Goal: Task Accomplishment & Management: Manage account settings

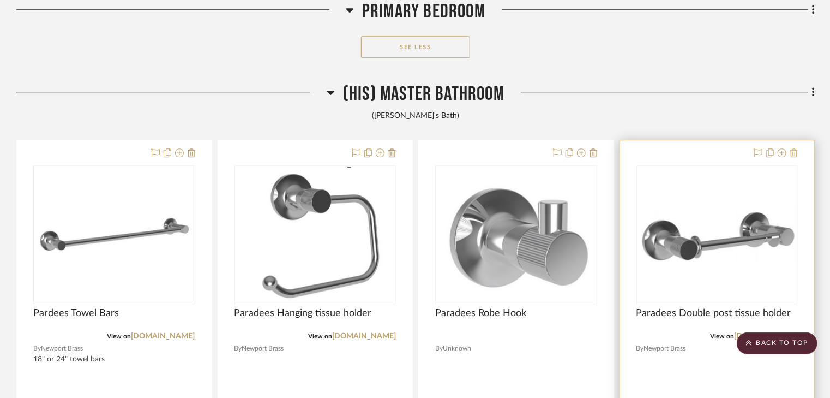
click at [796, 152] on icon at bounding box center [794, 152] width 8 height 9
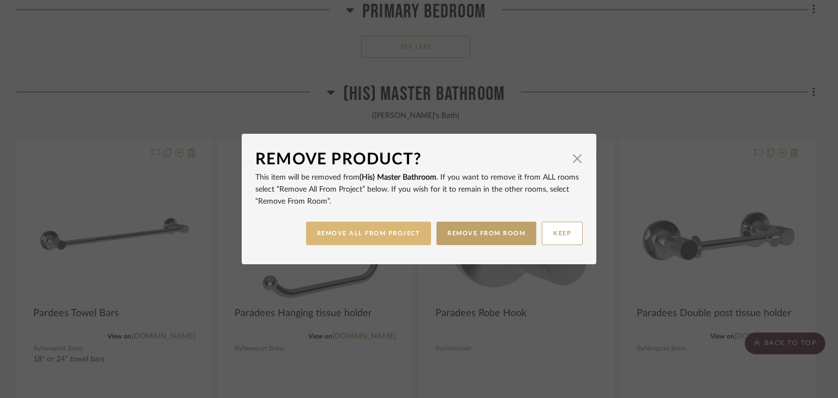
click at [377, 233] on button "REMOVE ALL FROM PROJECT" at bounding box center [368, 232] width 125 height 23
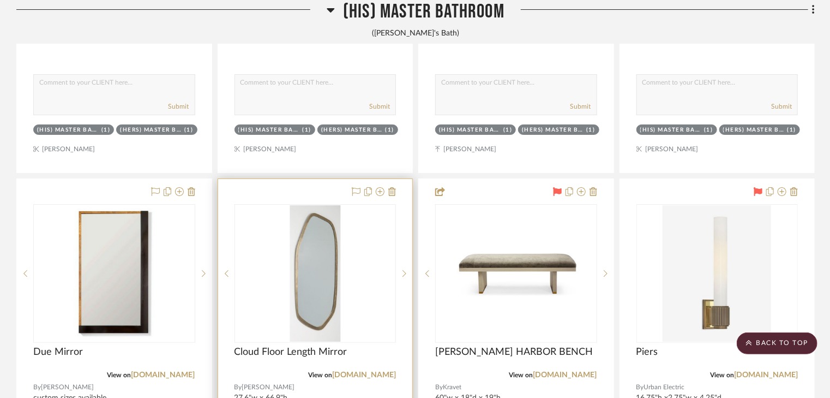
scroll to position [4108, 0]
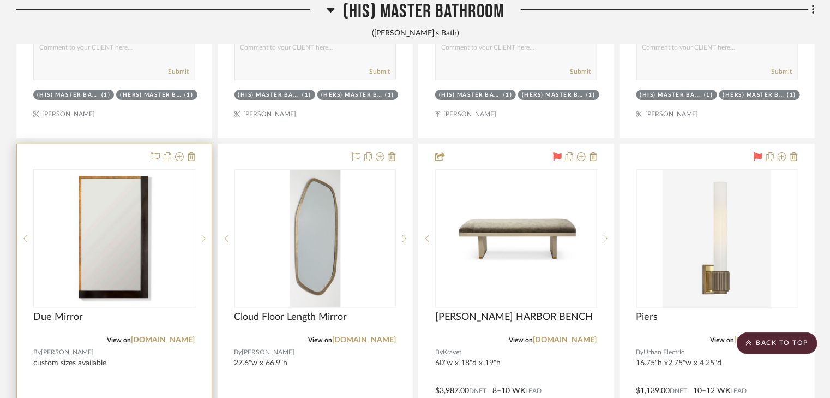
click at [201, 238] on sr-next-btn at bounding box center [203, 238] width 16 height 8
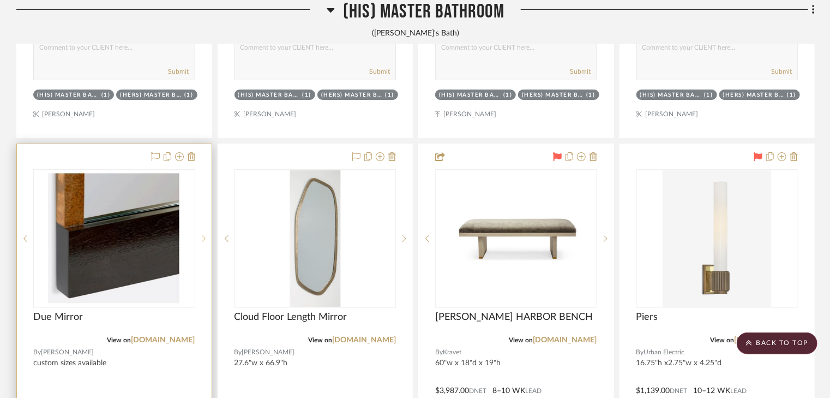
click at [201, 238] on sr-next-btn at bounding box center [203, 238] width 16 height 8
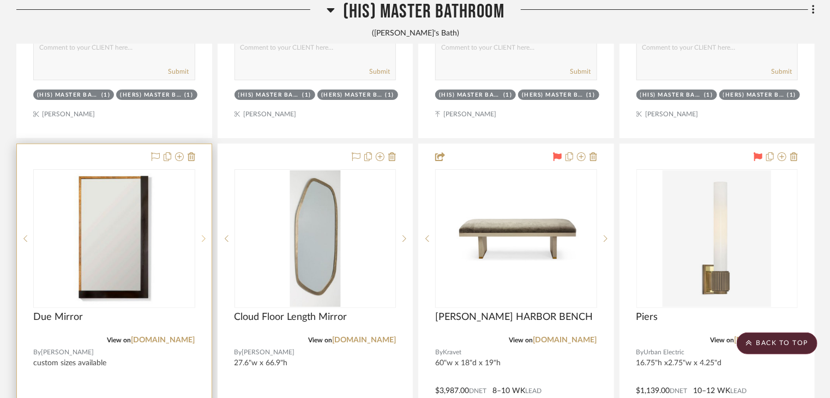
click at [201, 238] on sr-next-btn at bounding box center [203, 238] width 16 height 8
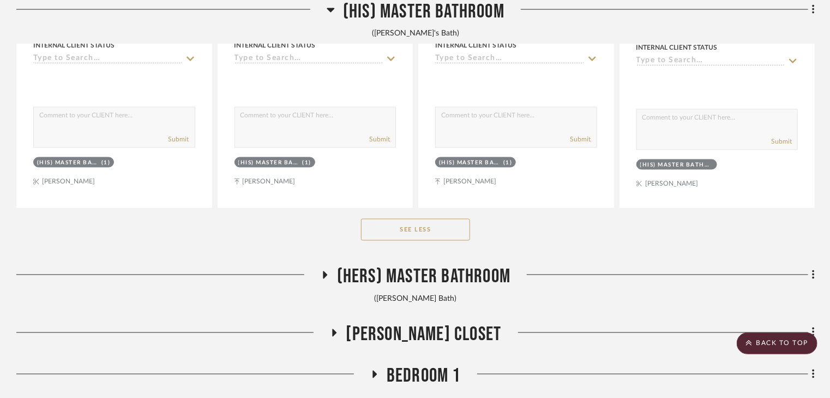
scroll to position [5111, 0]
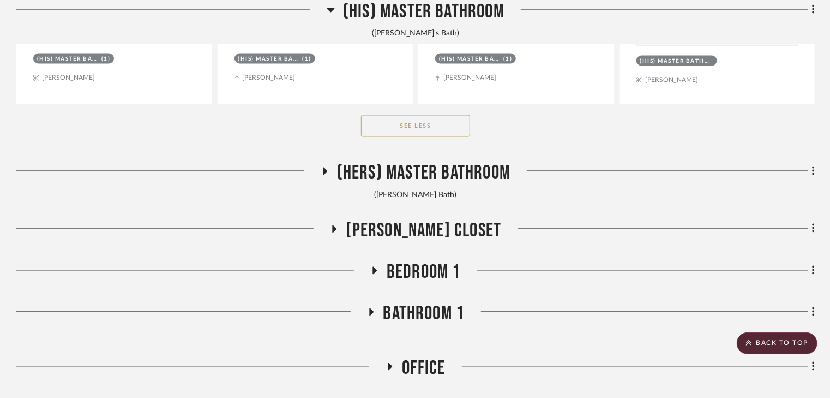
click at [326, 172] on icon at bounding box center [325, 171] width 4 height 8
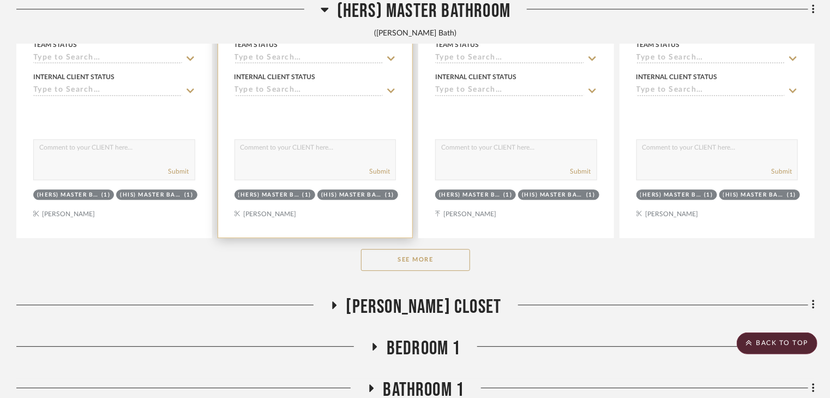
scroll to position [5635, 0]
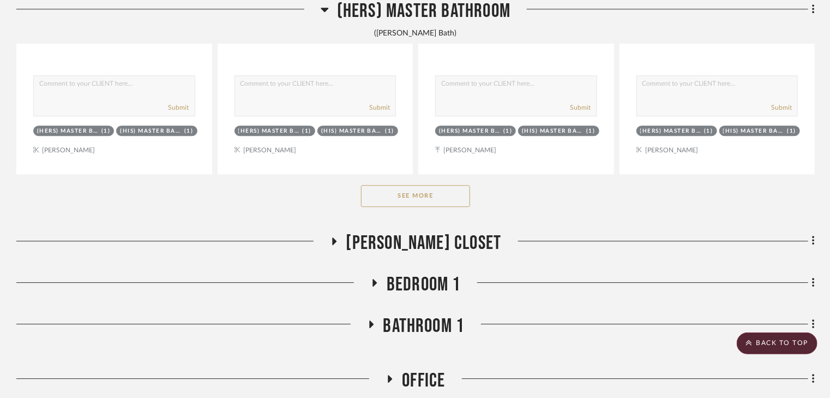
click at [419, 201] on button "See More" at bounding box center [415, 196] width 109 height 22
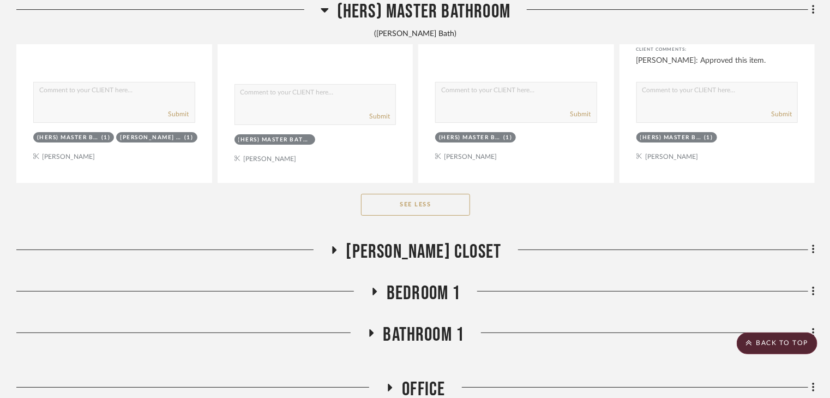
scroll to position [6115, 0]
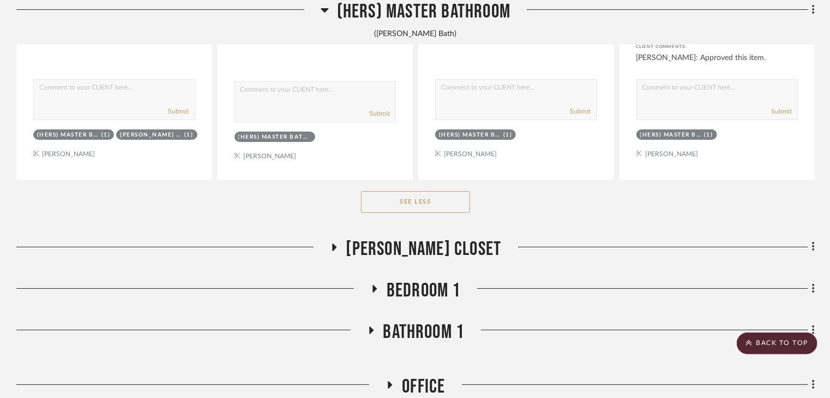
click at [340, 249] on icon at bounding box center [333, 247] width 13 height 8
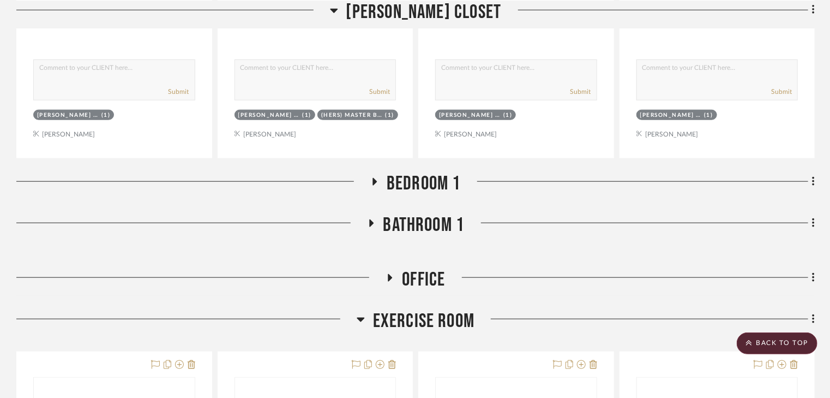
scroll to position [6726, 0]
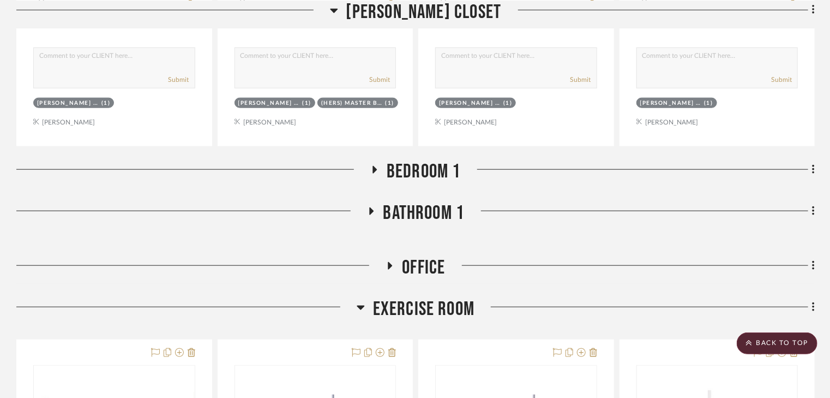
click at [374, 169] on icon at bounding box center [375, 170] width 4 height 8
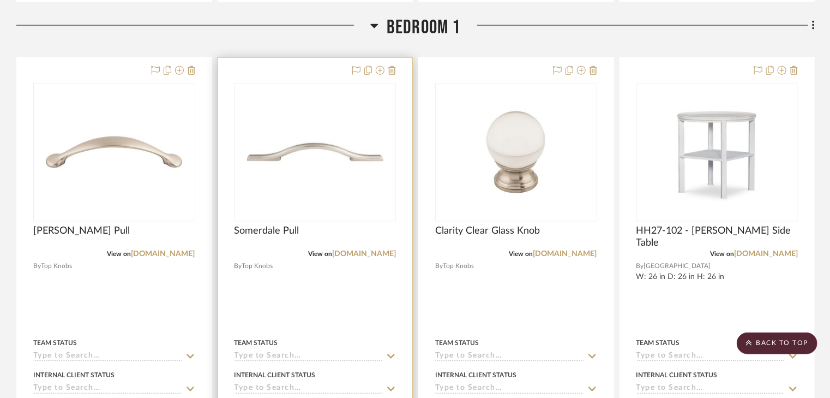
scroll to position [6856, 0]
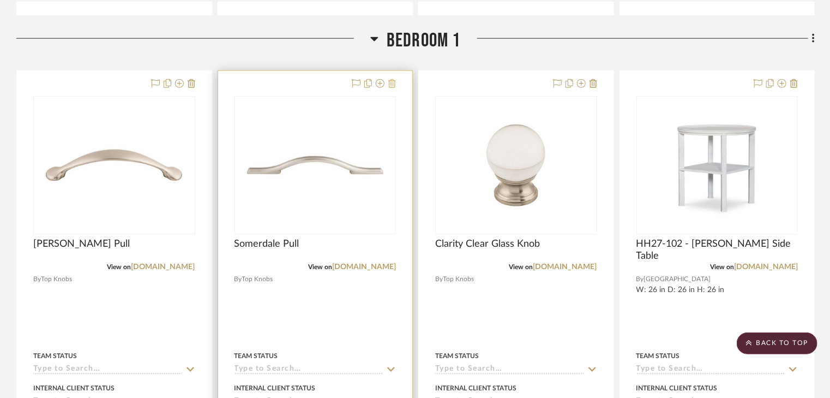
click at [392, 86] on icon at bounding box center [392, 83] width 8 height 9
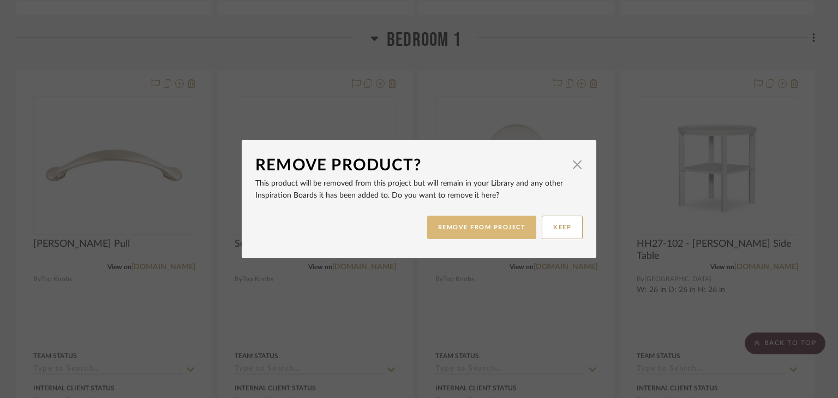
click at [447, 225] on button "REMOVE FROM PROJECT" at bounding box center [482, 226] width 110 height 23
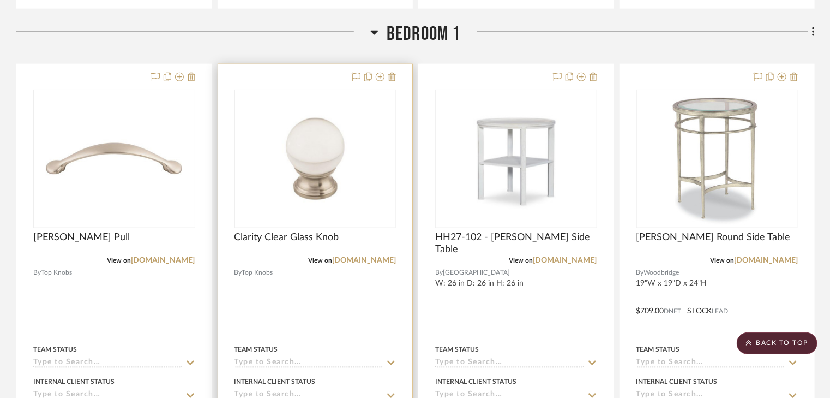
scroll to position [6726, 0]
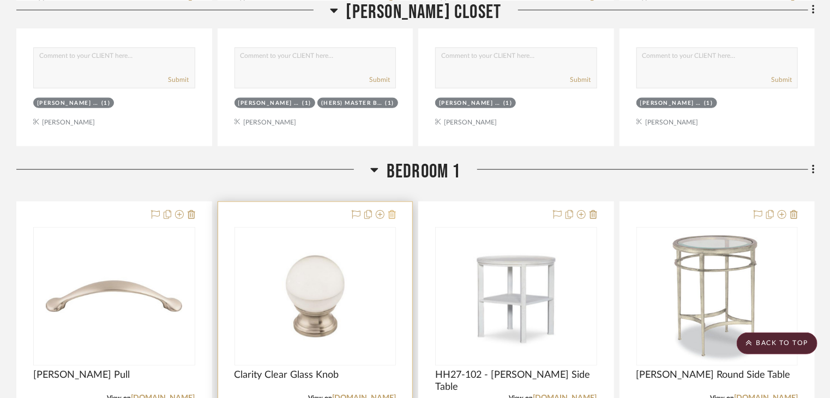
click at [394, 217] on icon at bounding box center [392, 214] width 8 height 9
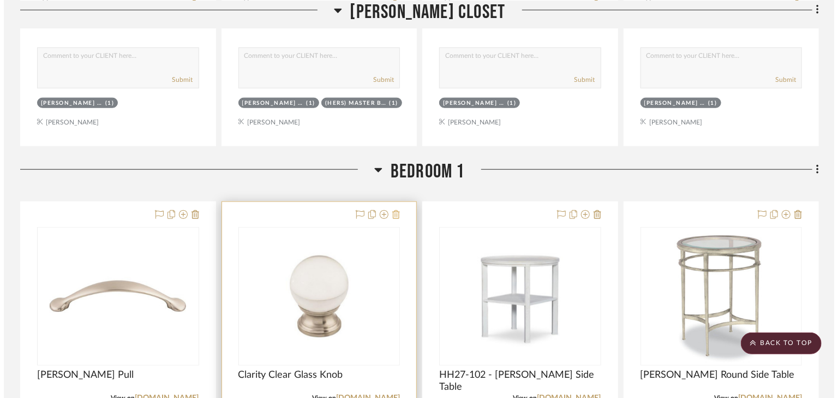
scroll to position [0, 0]
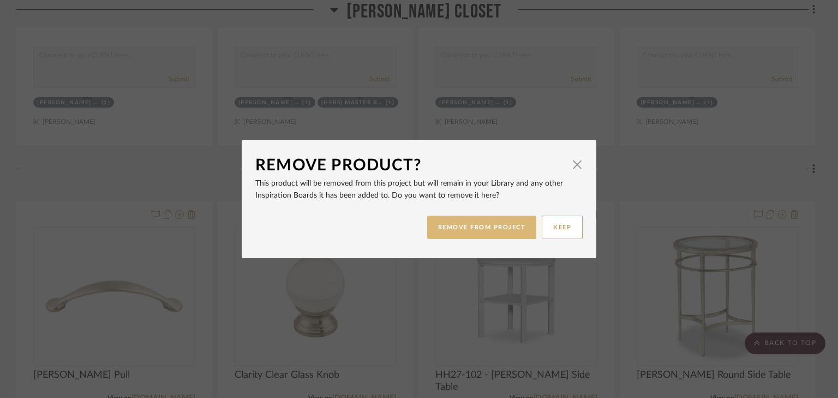
click at [453, 231] on button "REMOVE FROM PROJECT" at bounding box center [482, 226] width 110 height 23
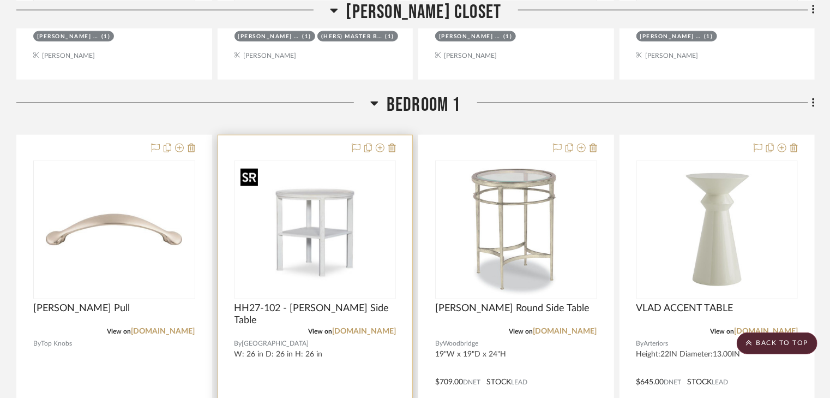
scroll to position [6856, 0]
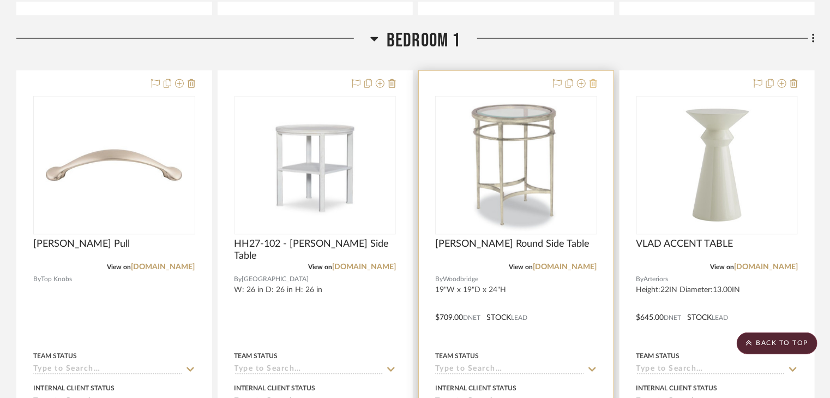
click at [593, 86] on icon at bounding box center [593, 83] width 8 height 9
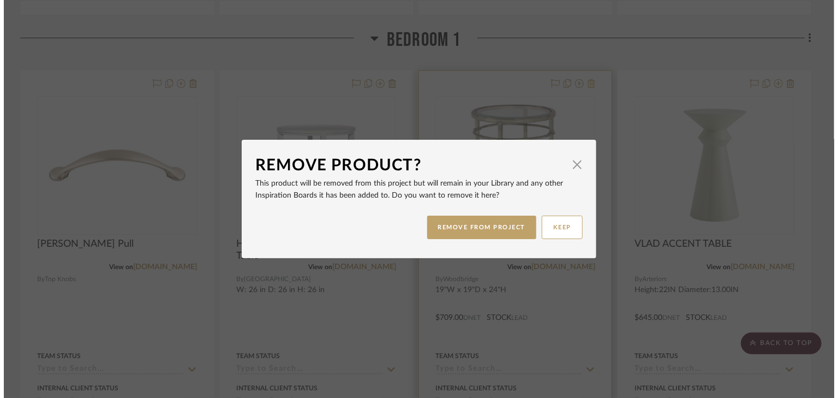
scroll to position [0, 0]
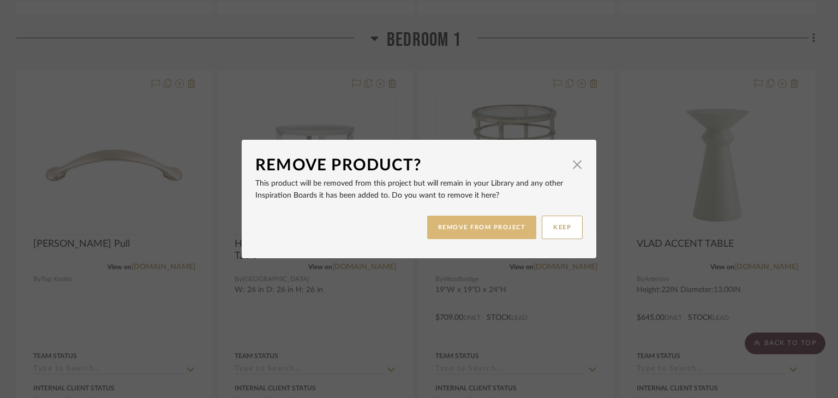
click at [493, 221] on button "REMOVE FROM PROJECT" at bounding box center [482, 226] width 110 height 23
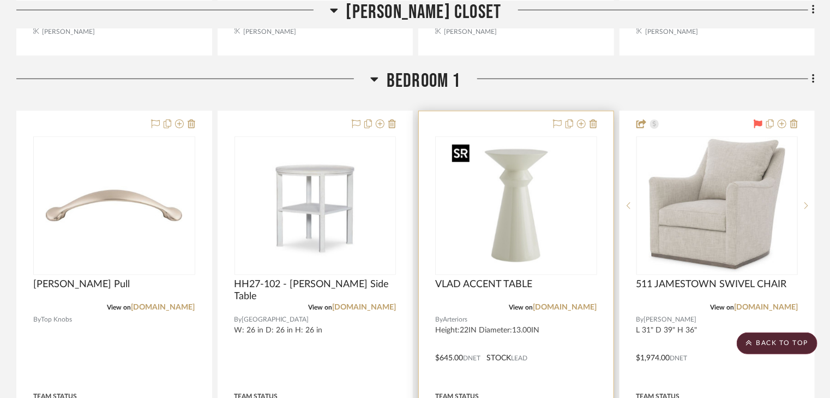
scroll to position [6769, 0]
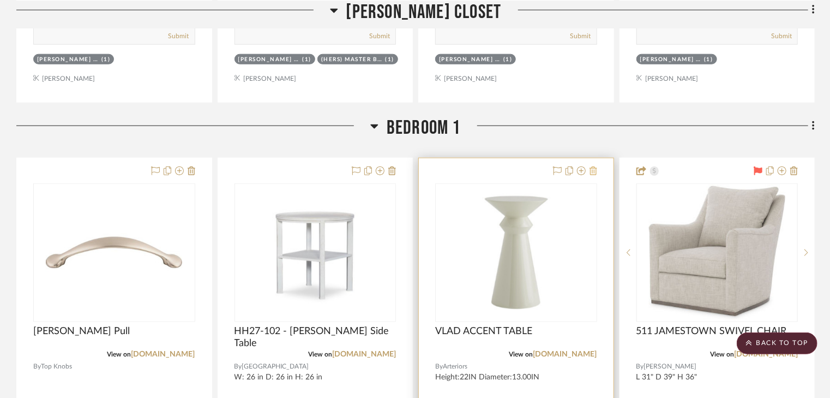
click at [591, 171] on icon at bounding box center [593, 170] width 8 height 9
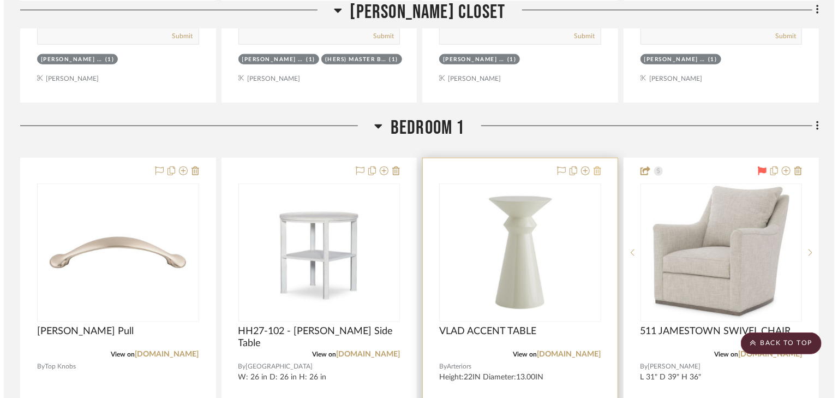
scroll to position [0, 0]
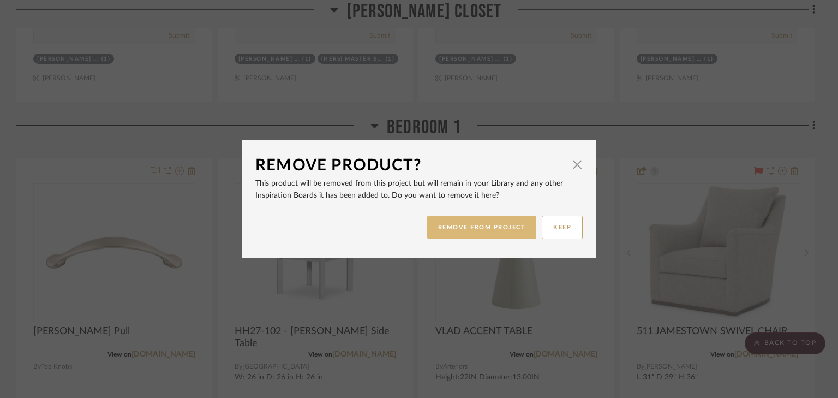
click at [504, 230] on button "REMOVE FROM PROJECT" at bounding box center [482, 226] width 110 height 23
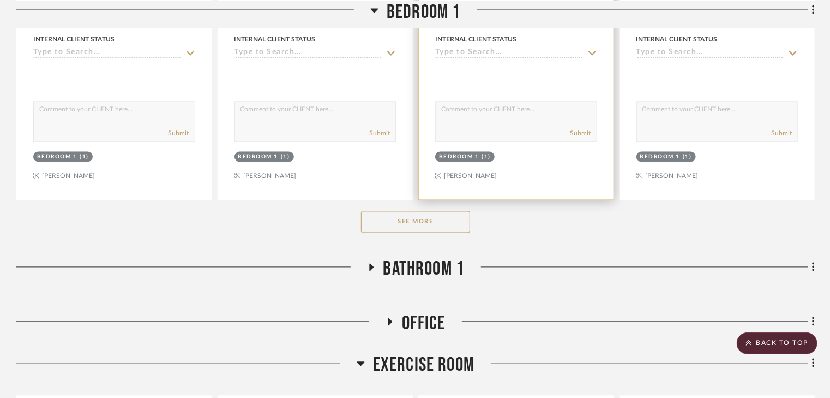
scroll to position [7205, 0]
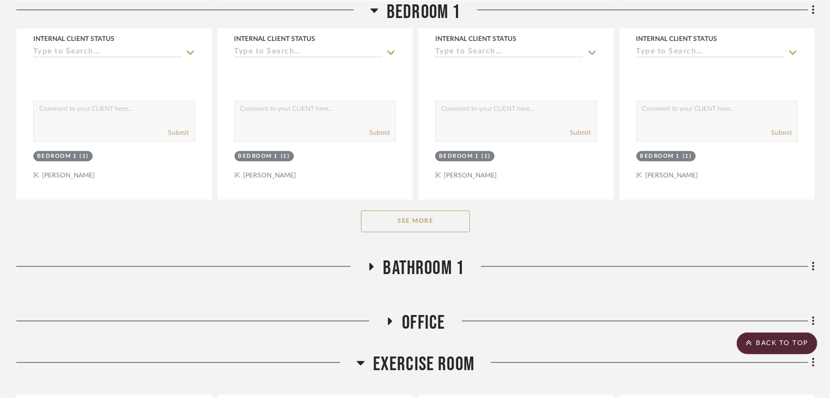
click at [441, 228] on button "See More" at bounding box center [415, 221] width 109 height 22
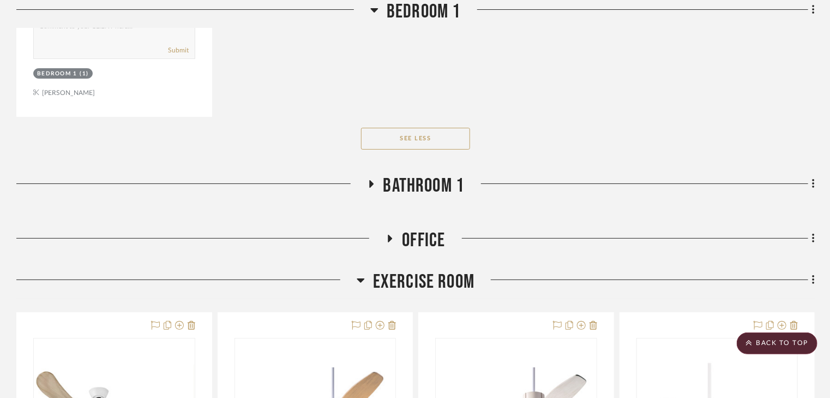
scroll to position [8252, 0]
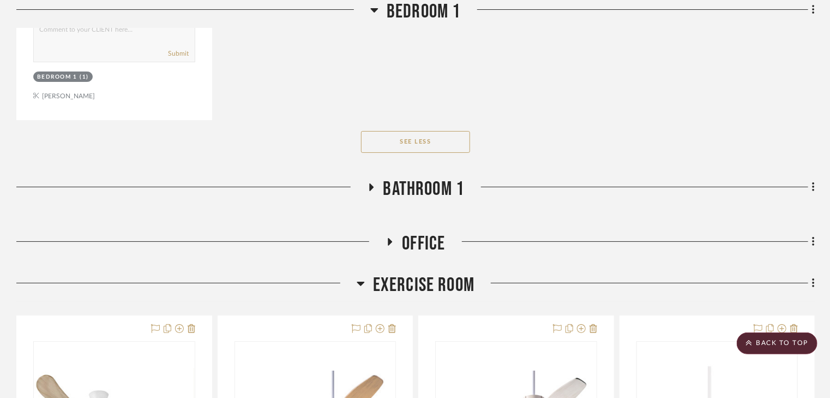
click at [368, 190] on icon at bounding box center [370, 187] width 13 height 8
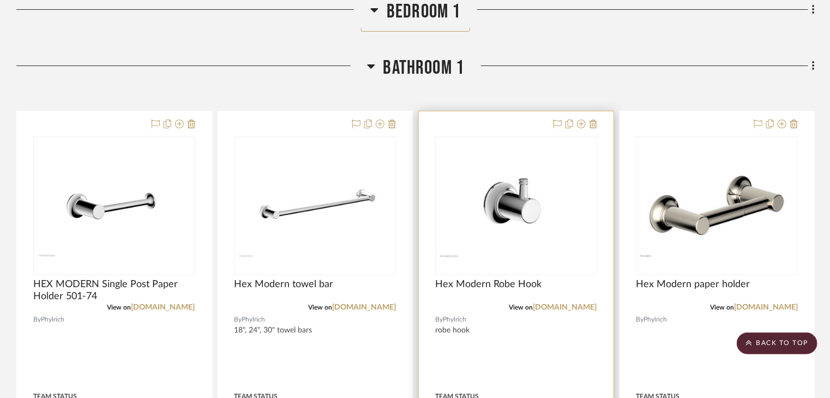
scroll to position [8340, 0]
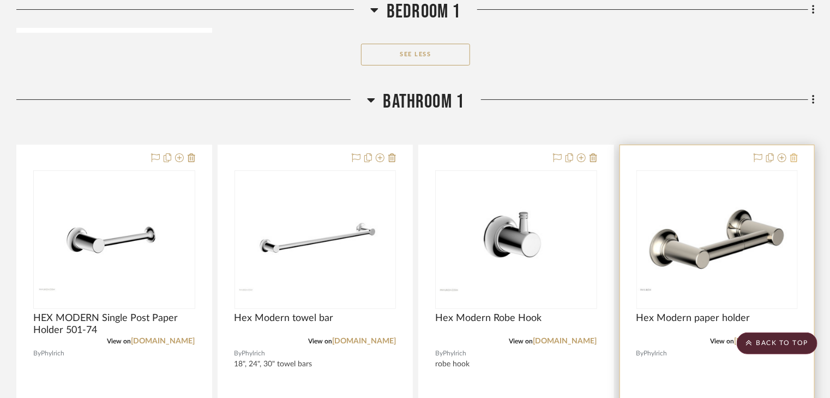
click at [794, 162] on icon at bounding box center [794, 157] width 8 height 9
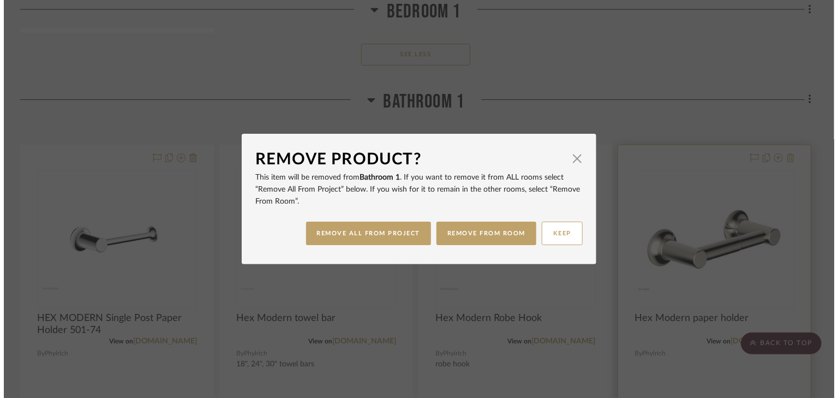
scroll to position [0, 0]
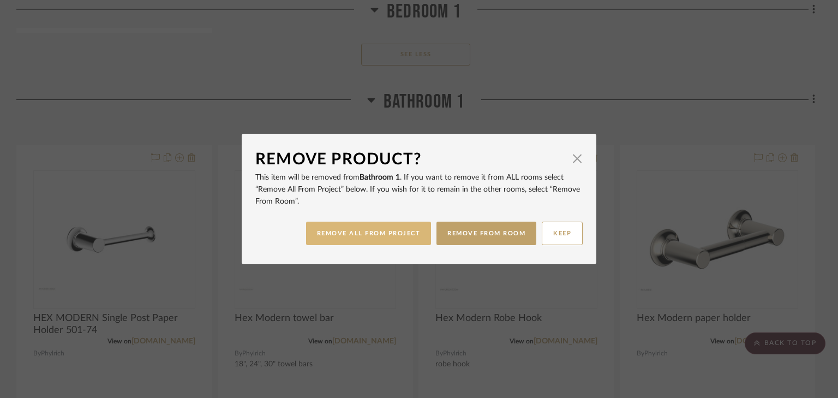
click at [396, 233] on button "REMOVE ALL FROM PROJECT" at bounding box center [368, 232] width 125 height 23
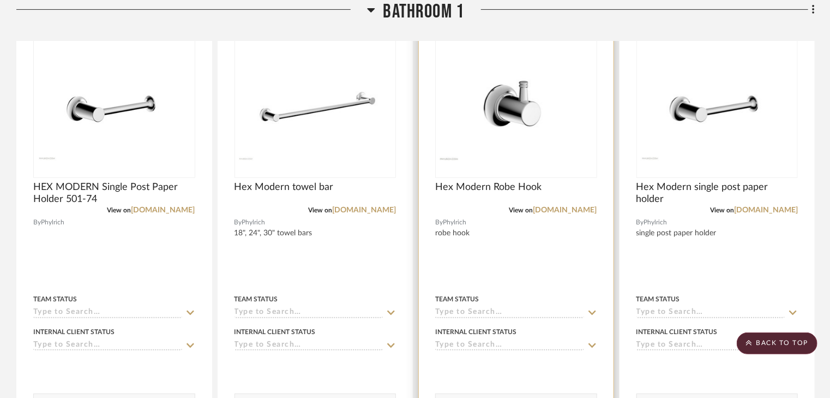
scroll to position [8427, 0]
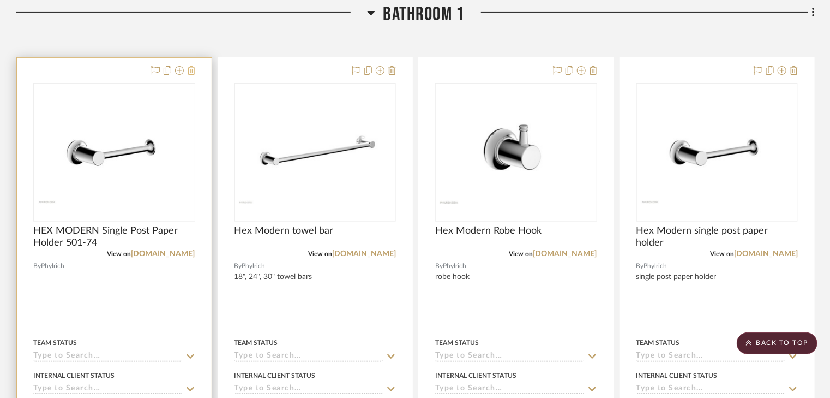
click at [192, 73] on icon at bounding box center [192, 70] width 8 height 9
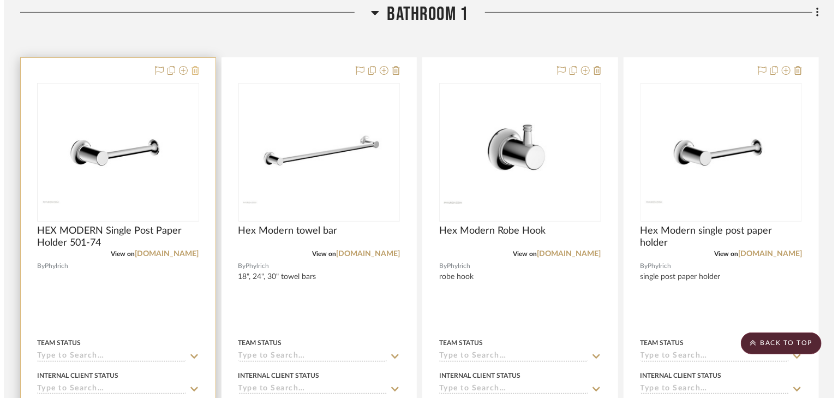
scroll to position [0, 0]
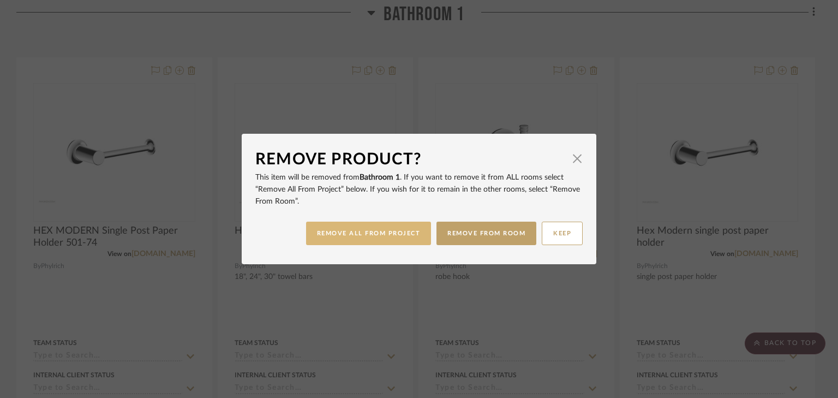
click at [387, 228] on button "REMOVE ALL FROM PROJECT" at bounding box center [368, 232] width 125 height 23
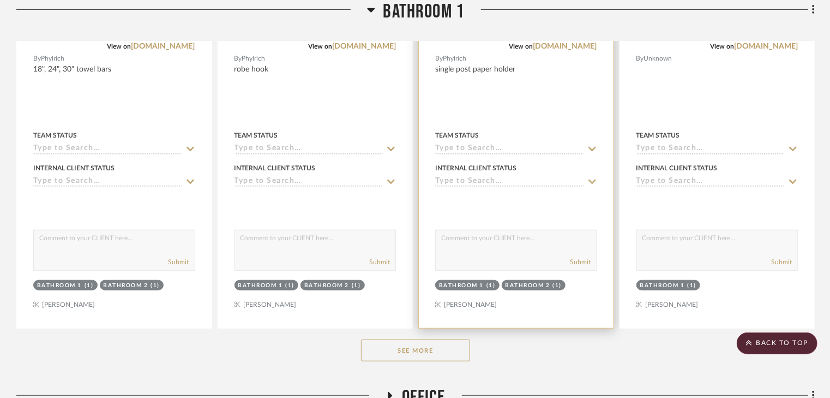
scroll to position [8645, 0]
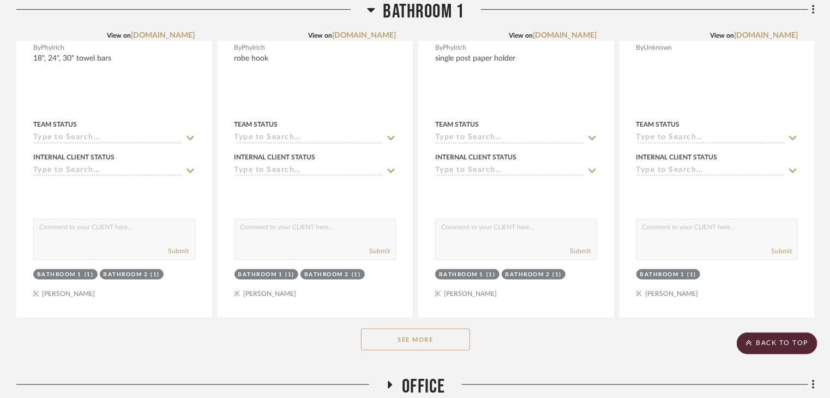
click at [425, 343] on button "See More" at bounding box center [415, 339] width 109 height 22
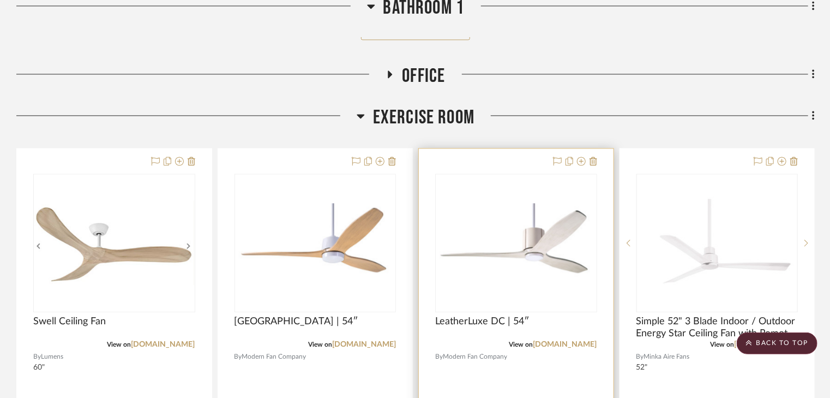
scroll to position [9474, 0]
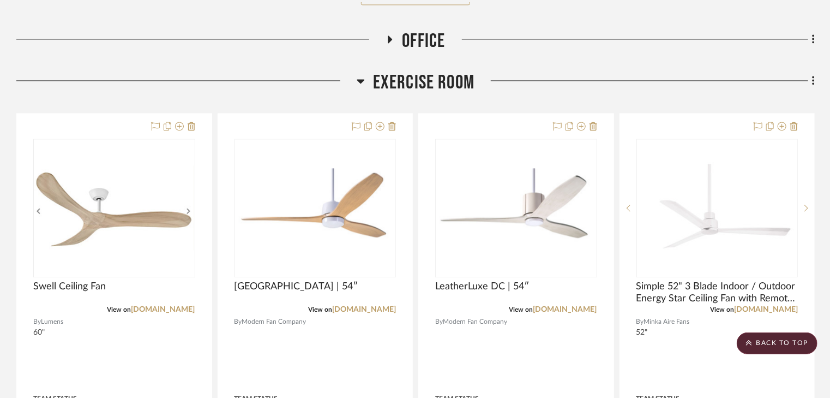
click at [392, 44] on icon at bounding box center [389, 39] width 13 height 8
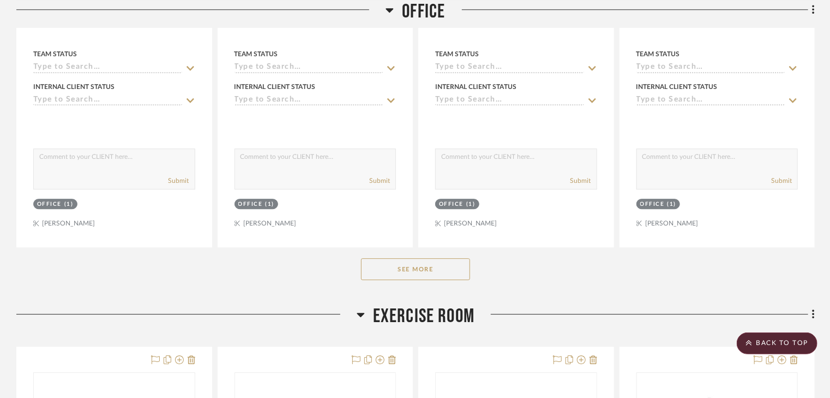
scroll to position [9779, 0]
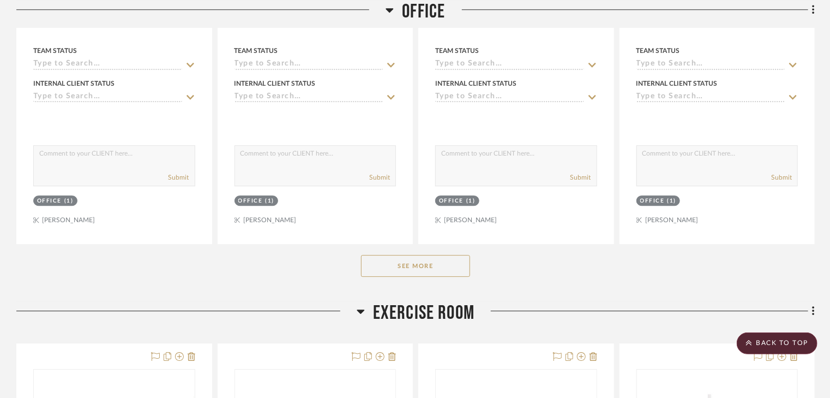
click at [431, 264] on button "See More" at bounding box center [415, 266] width 109 height 22
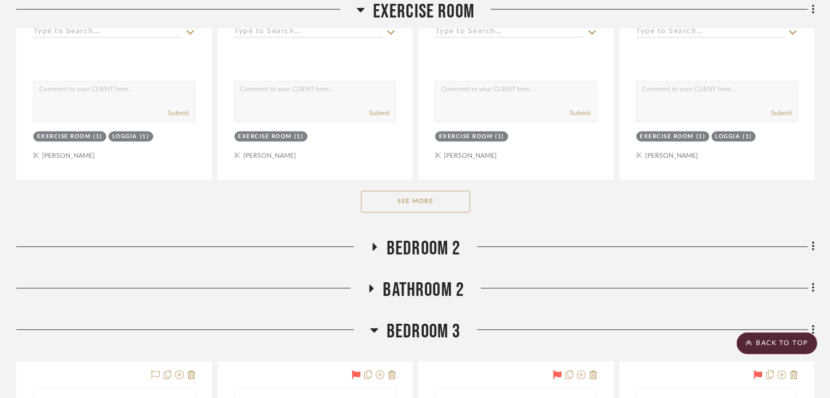
scroll to position [11393, 0]
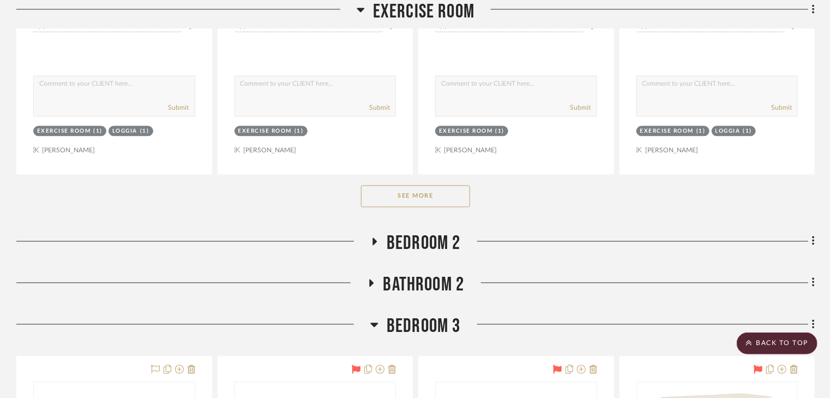
click at [407, 198] on button "See More" at bounding box center [415, 196] width 109 height 22
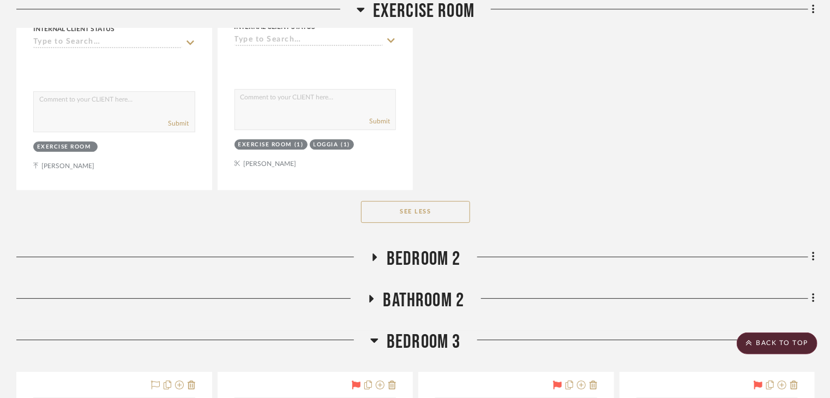
scroll to position [11873, 0]
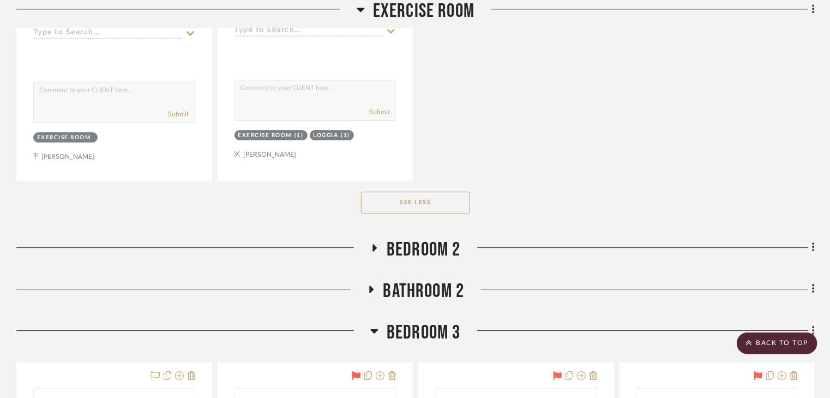
click at [371, 250] on icon at bounding box center [374, 247] width 13 height 8
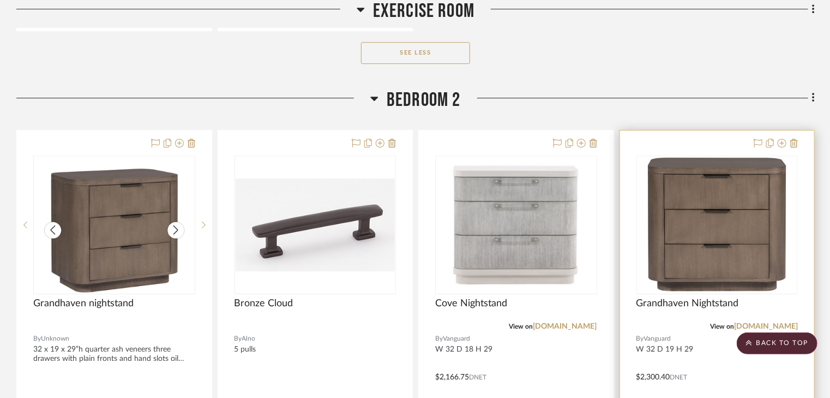
scroll to position [12047, 0]
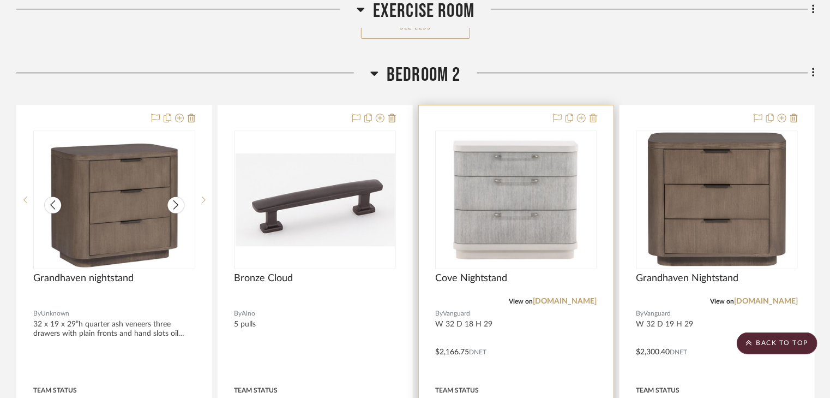
click at [593, 120] on icon at bounding box center [593, 117] width 8 height 9
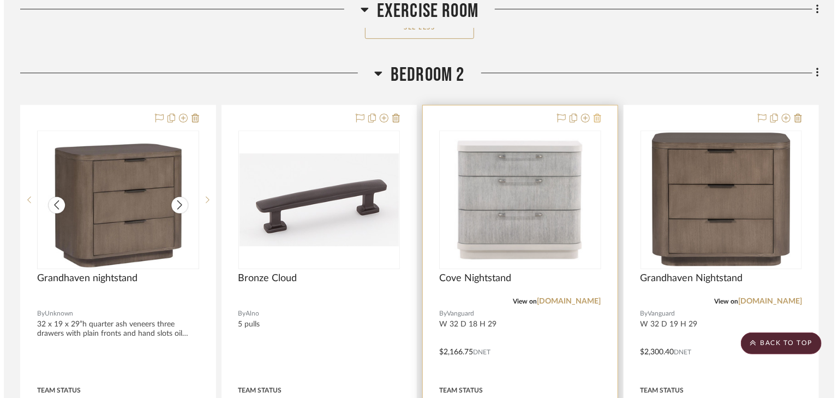
scroll to position [0, 0]
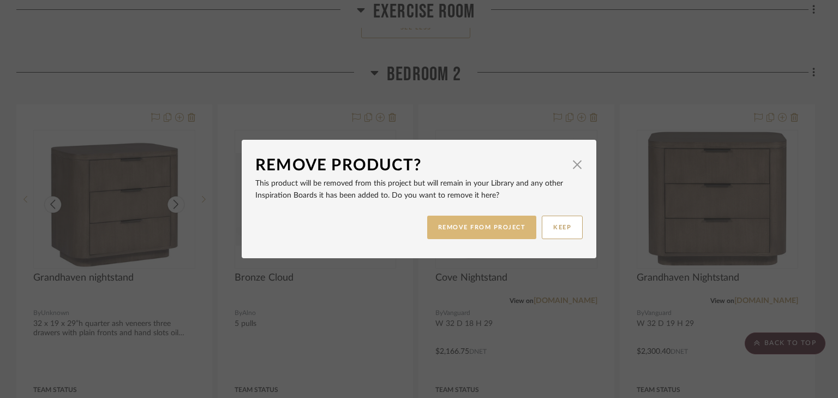
click at [481, 223] on button "REMOVE FROM PROJECT" at bounding box center [482, 226] width 110 height 23
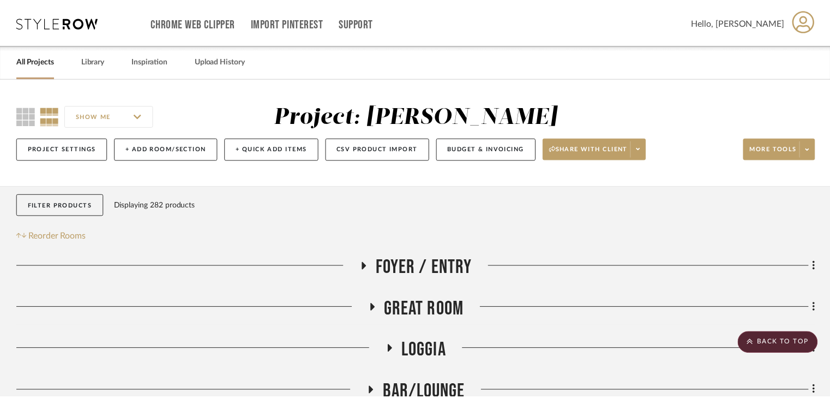
scroll to position [12047, 0]
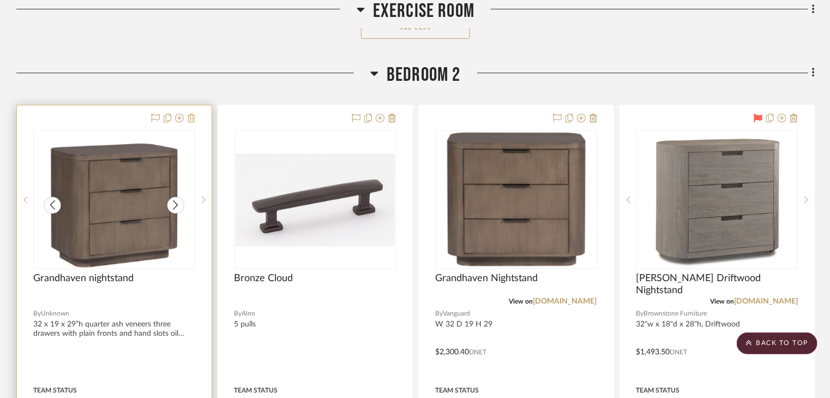
click at [192, 122] on icon at bounding box center [192, 117] width 8 height 9
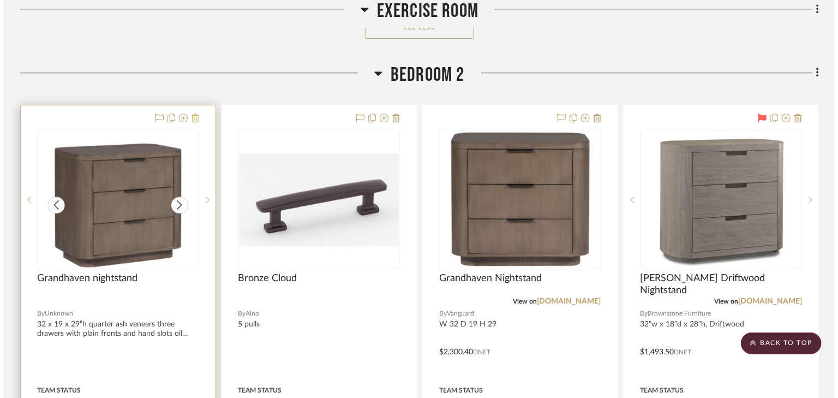
scroll to position [0, 0]
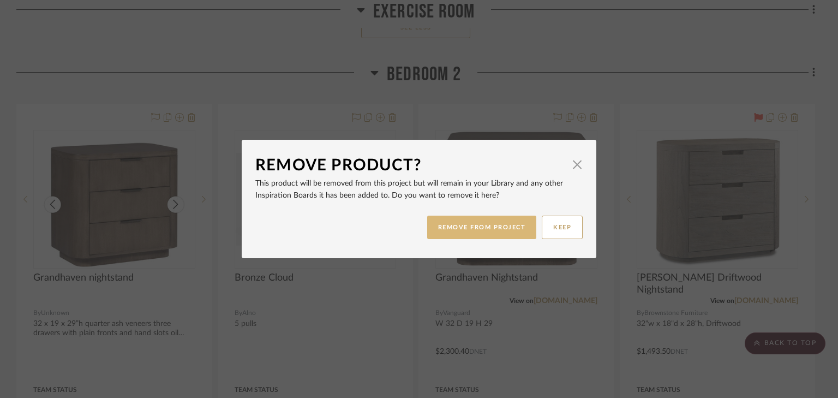
click at [465, 225] on button "REMOVE FROM PROJECT" at bounding box center [482, 226] width 110 height 23
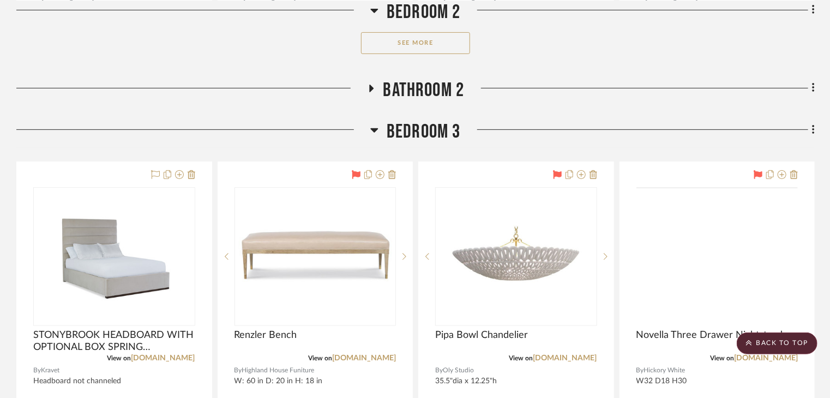
scroll to position [12615, 0]
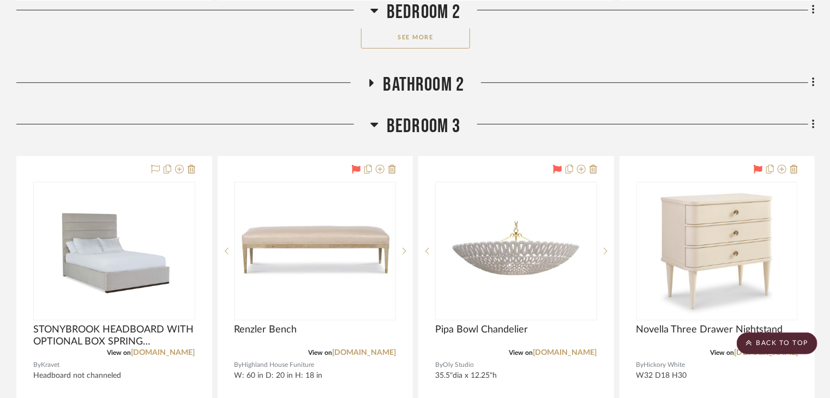
click at [368, 87] on icon at bounding box center [370, 83] width 13 height 8
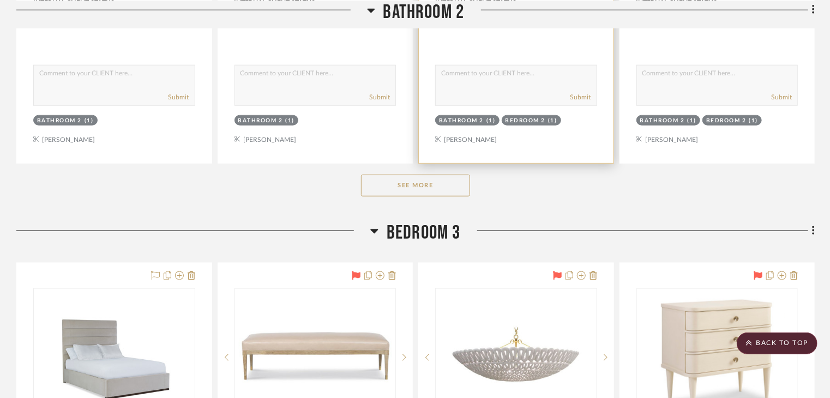
scroll to position [13138, 0]
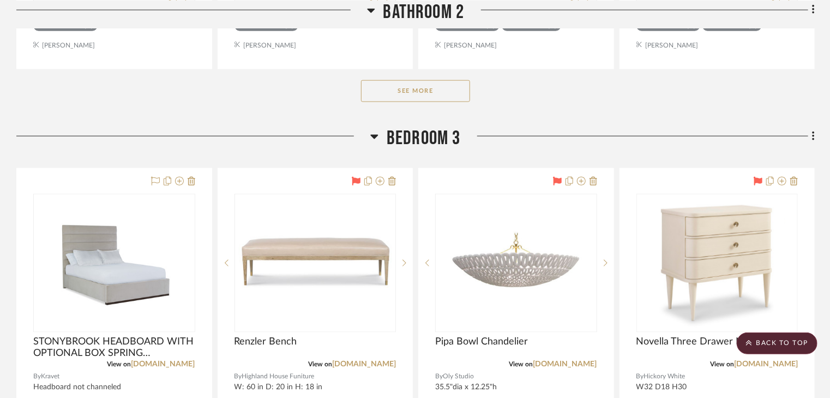
click at [410, 102] on button "See More" at bounding box center [415, 91] width 109 height 22
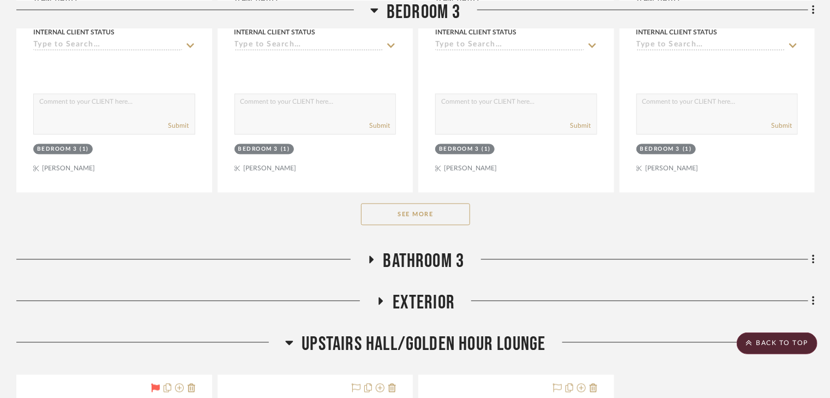
scroll to position [15537, 0]
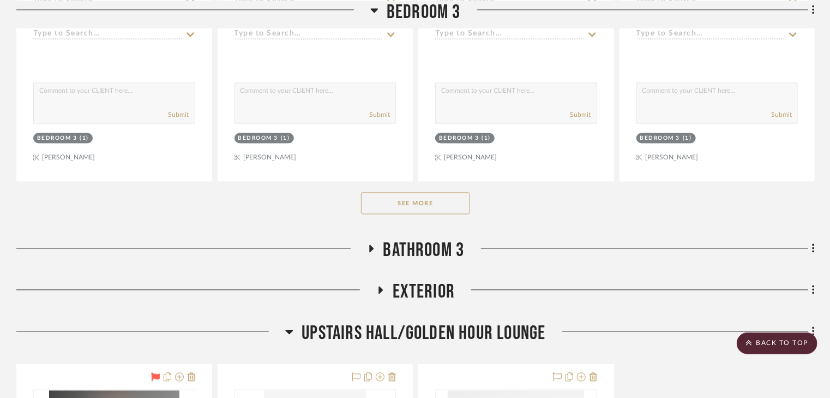
click at [446, 204] on button "See More" at bounding box center [415, 203] width 109 height 22
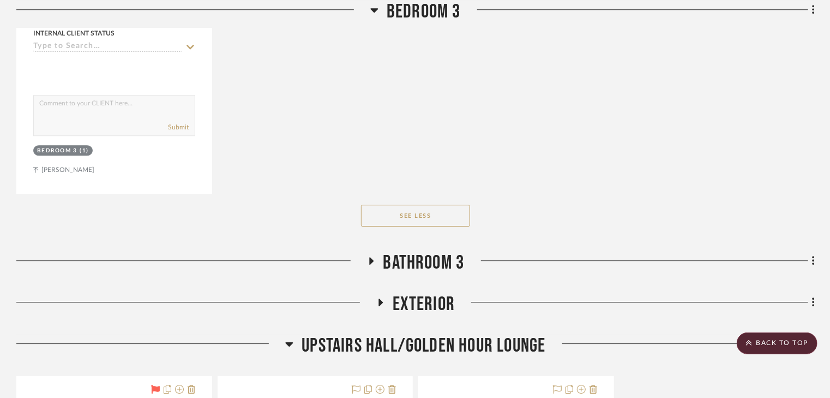
scroll to position [16061, 0]
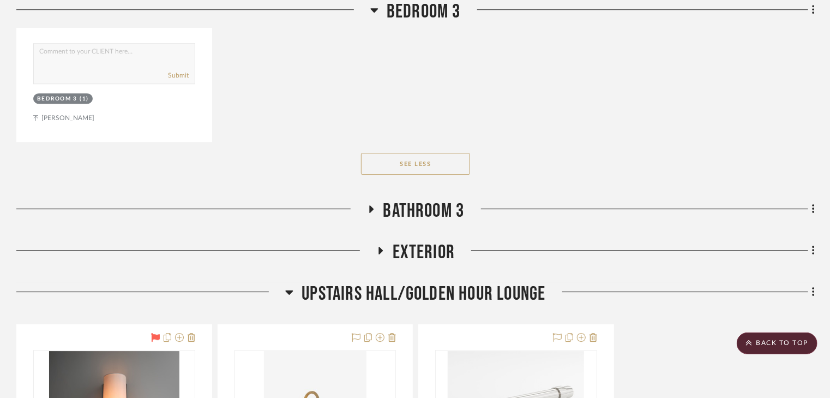
click at [368, 213] on icon at bounding box center [370, 209] width 13 height 8
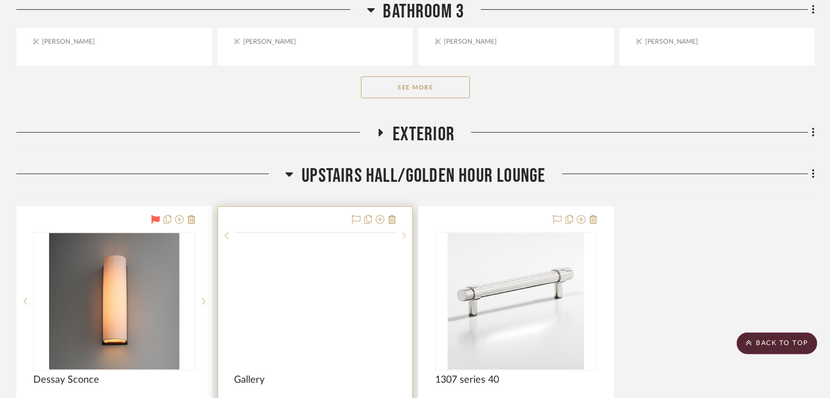
scroll to position [16715, 0]
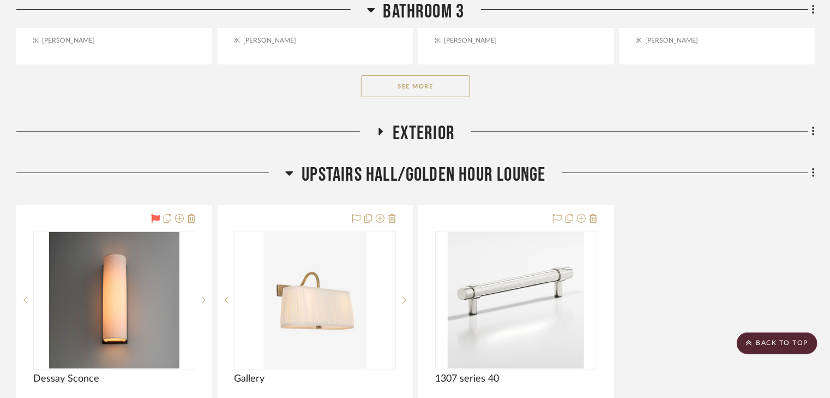
click at [415, 88] on button "See More" at bounding box center [415, 86] width 109 height 22
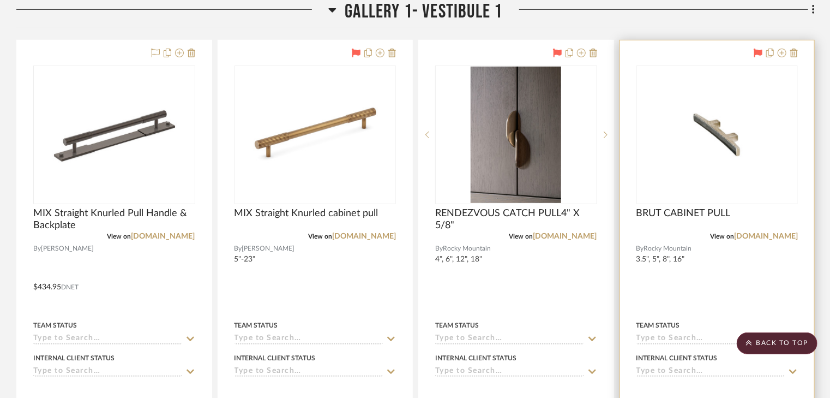
scroll to position [18896, 0]
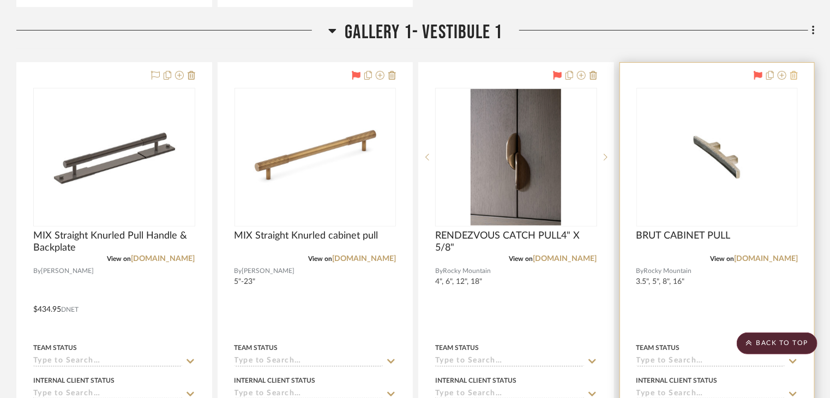
click at [794, 80] on icon at bounding box center [794, 75] width 8 height 9
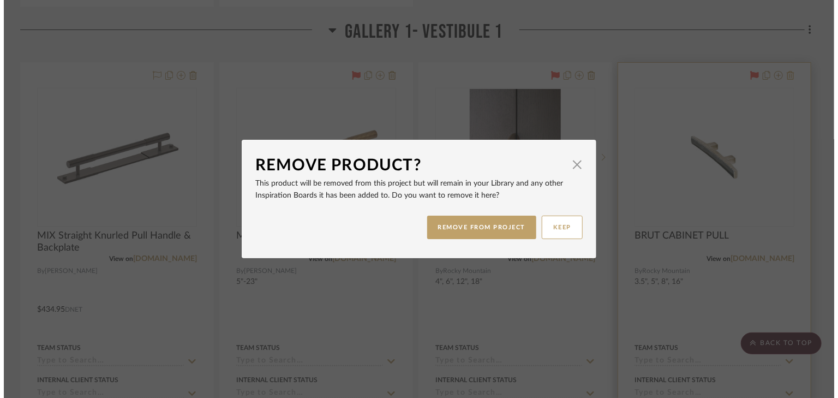
scroll to position [0, 0]
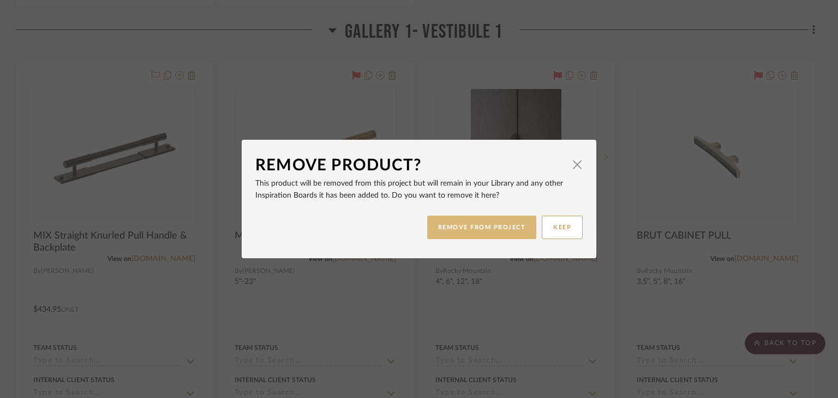
click at [485, 230] on button "REMOVE FROM PROJECT" at bounding box center [482, 226] width 110 height 23
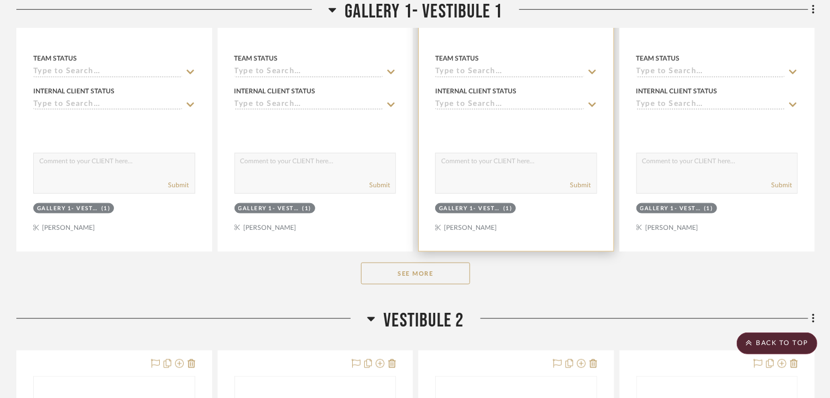
scroll to position [19202, 0]
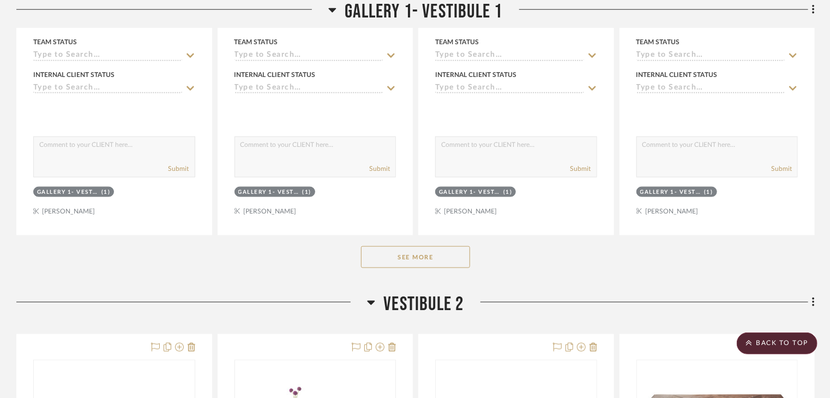
click at [445, 267] on button "See More" at bounding box center [415, 257] width 109 height 22
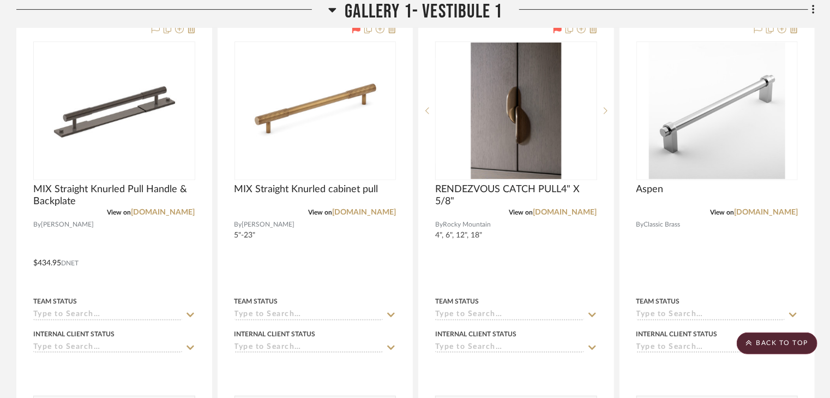
scroll to position [18940, 0]
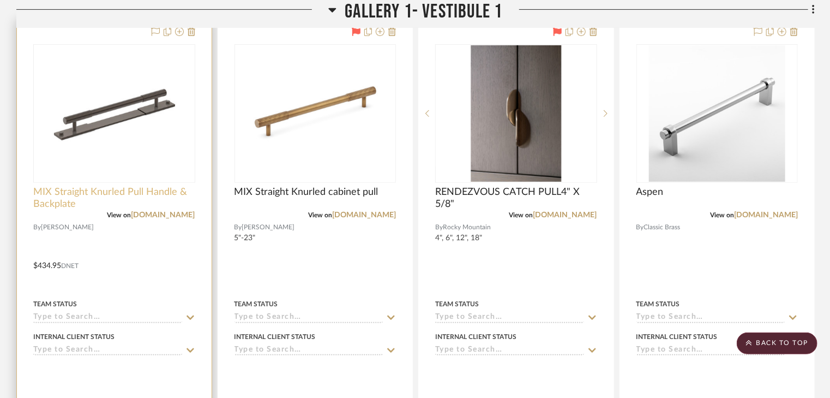
click at [128, 202] on span "MIX Straight Knurled Pull Handle & Backplate" at bounding box center [114, 198] width 162 height 24
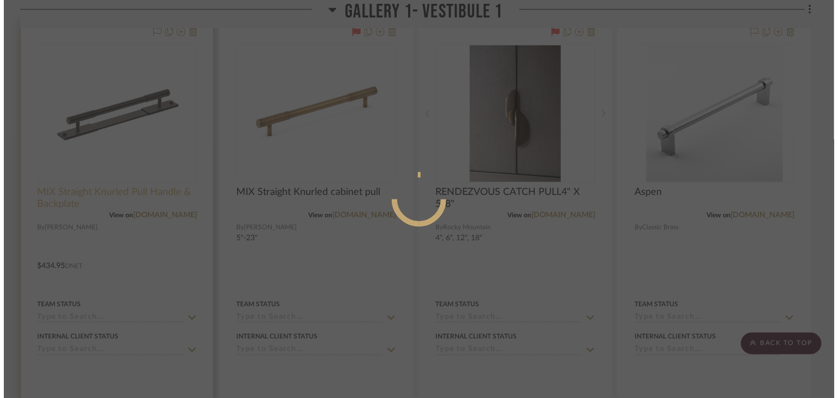
scroll to position [0, 0]
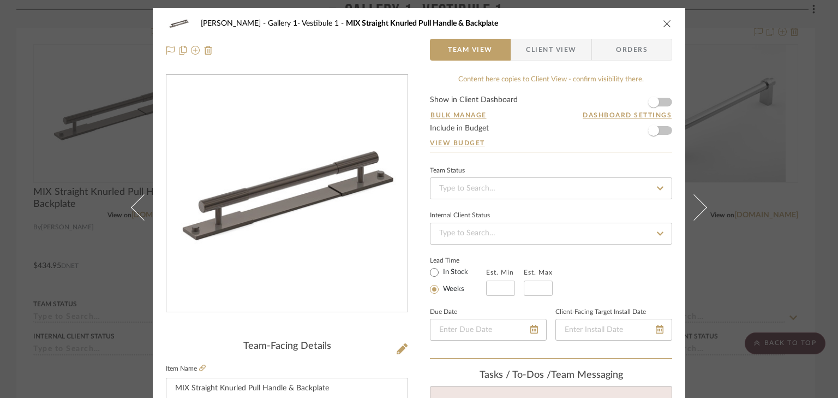
click at [665, 24] on icon "close" at bounding box center [667, 23] width 9 height 9
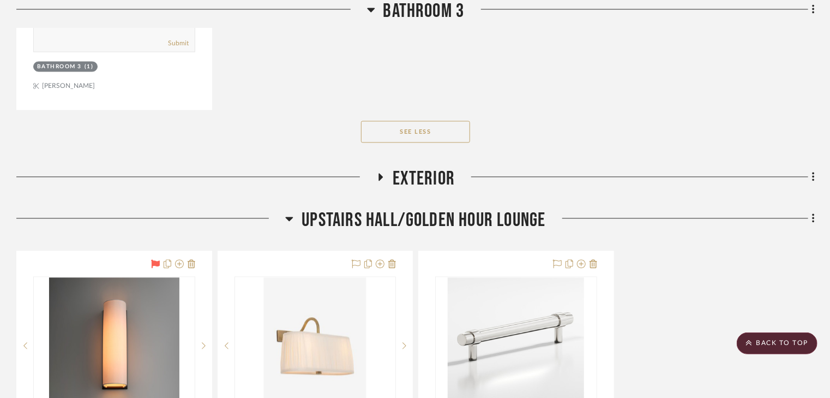
scroll to position [17544, 0]
